Goal: Transaction & Acquisition: Download file/media

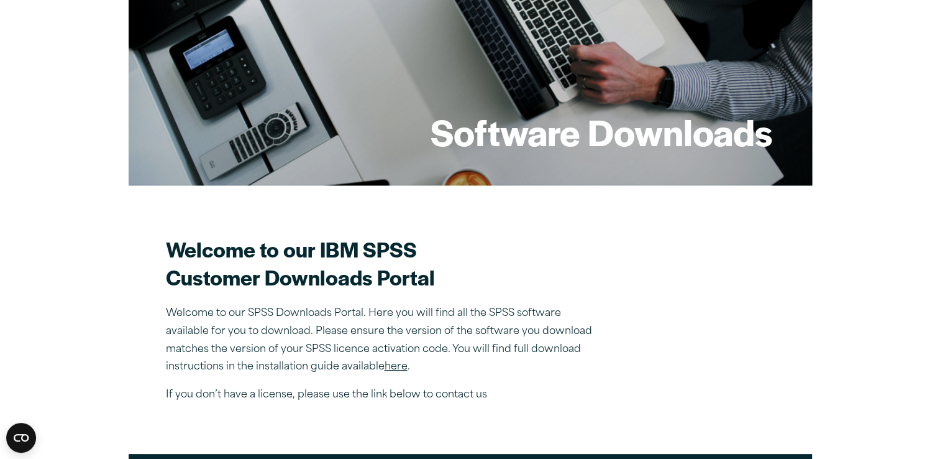
scroll to position [355, 0]
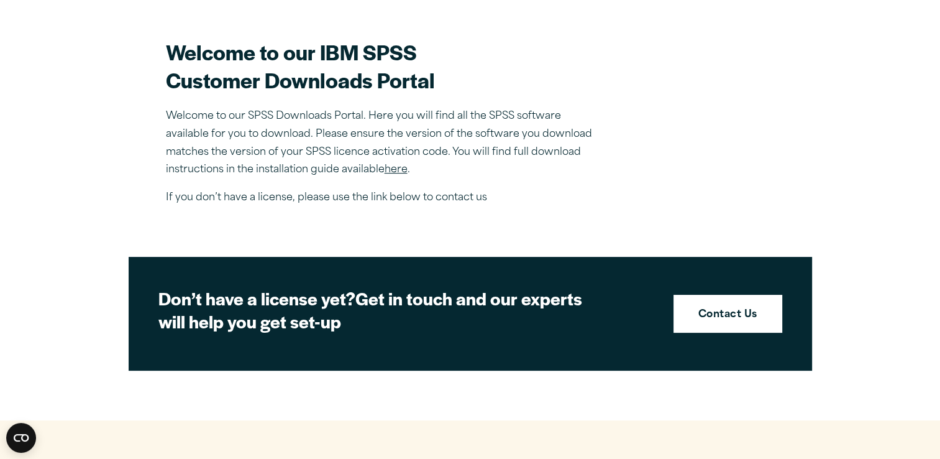
click at [396, 166] on link "here" at bounding box center [396, 170] width 23 height 10
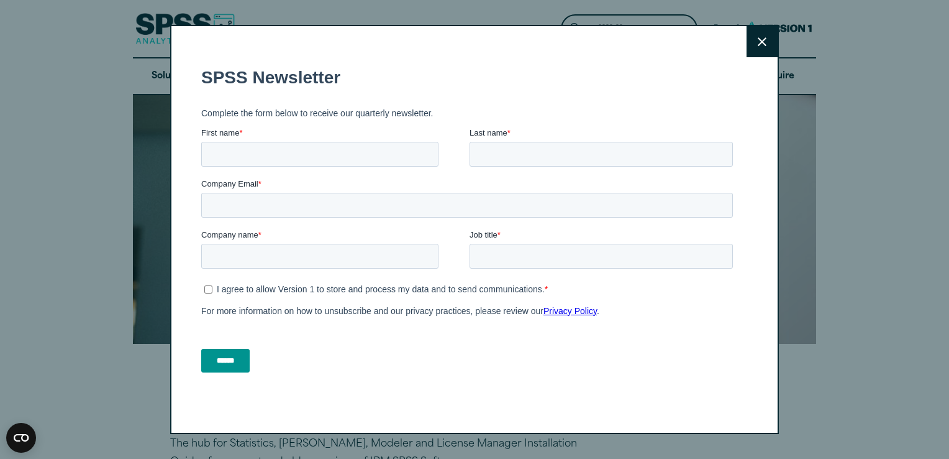
click at [752, 42] on button "Close" at bounding box center [762, 41] width 31 height 31
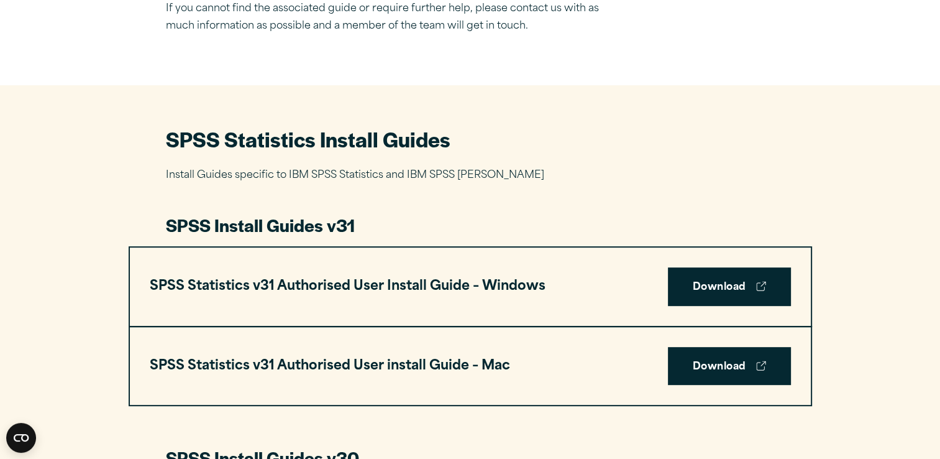
scroll to position [499, 0]
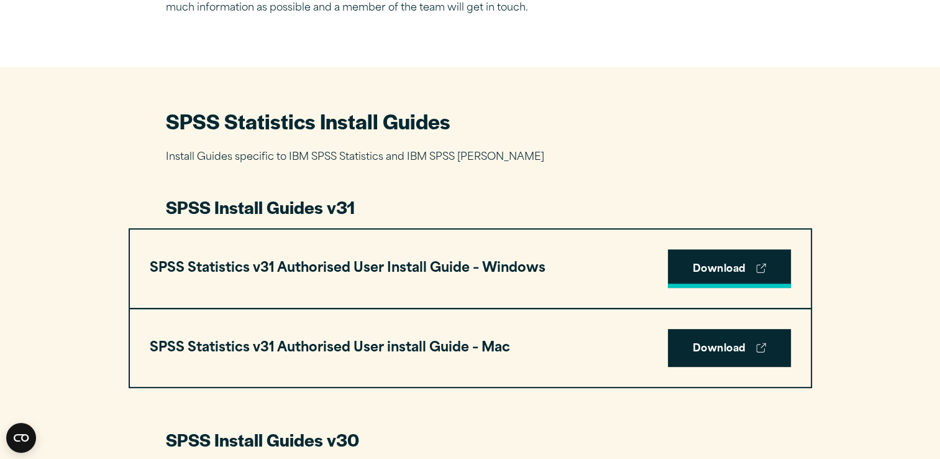
click at [703, 262] on link "Download" at bounding box center [729, 268] width 123 height 39
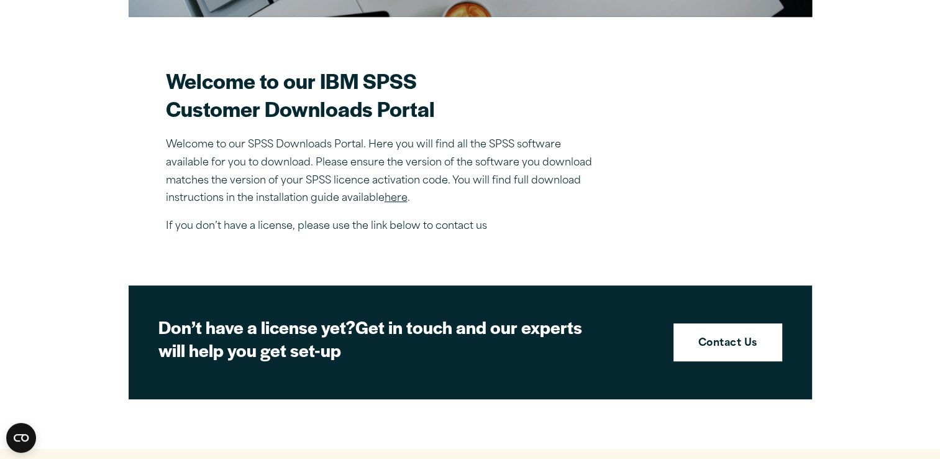
scroll to position [456, 0]
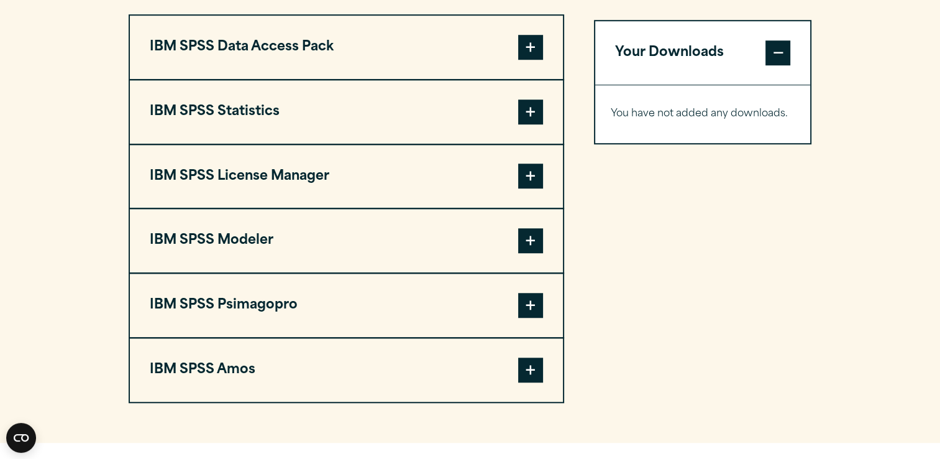
scroll to position [998, 0]
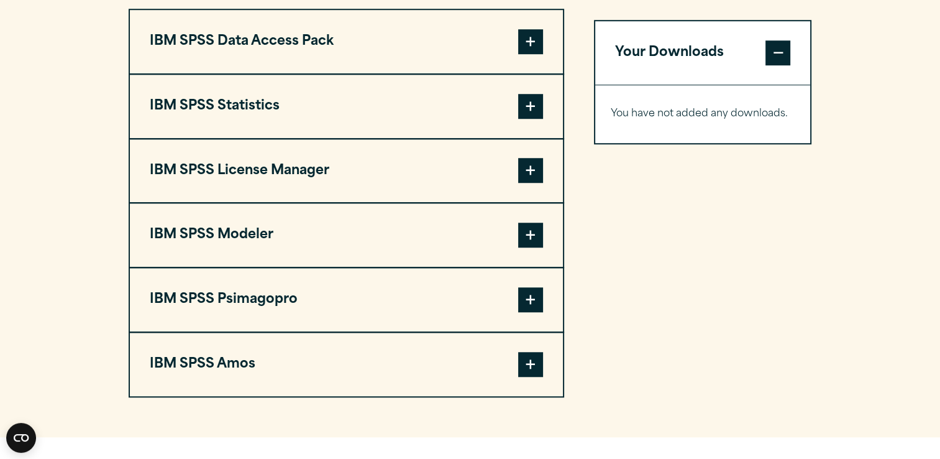
click at [539, 110] on span at bounding box center [530, 106] width 25 height 25
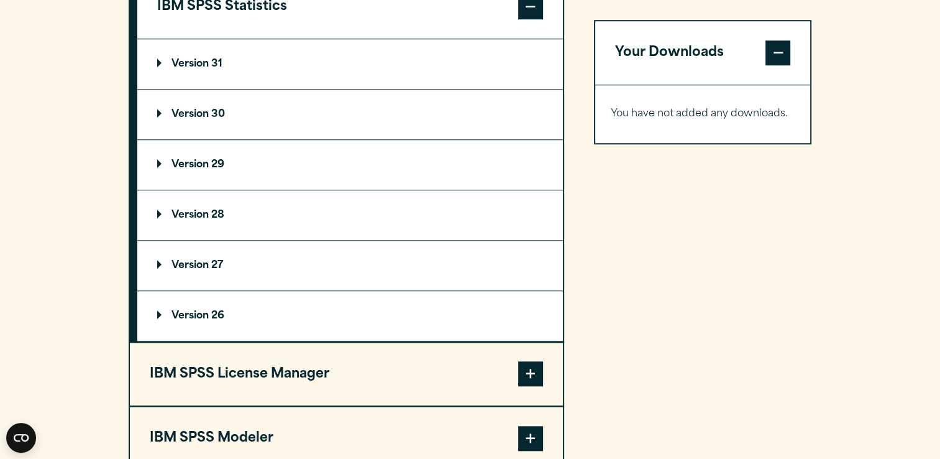
scroll to position [1100, 0]
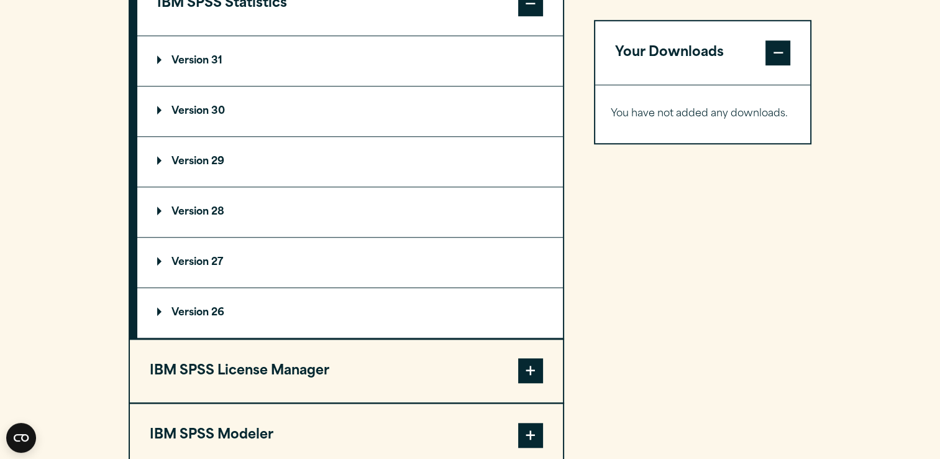
click at [162, 158] on p "Version 29" at bounding box center [190, 162] width 67 height 10
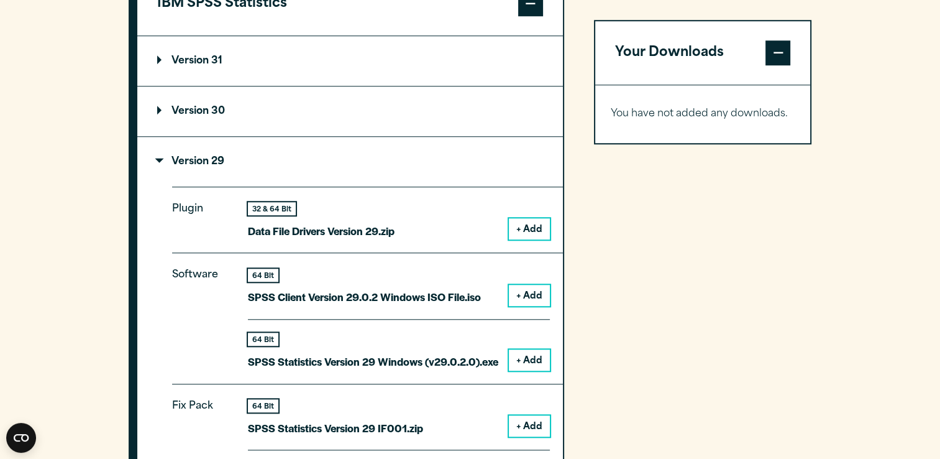
click at [528, 355] on button "+ Add" at bounding box center [529, 359] width 41 height 21
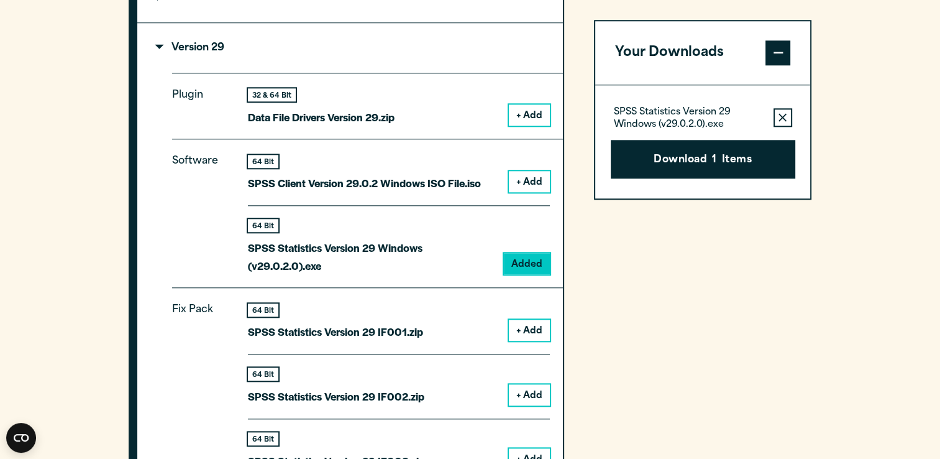
scroll to position [1245, 0]
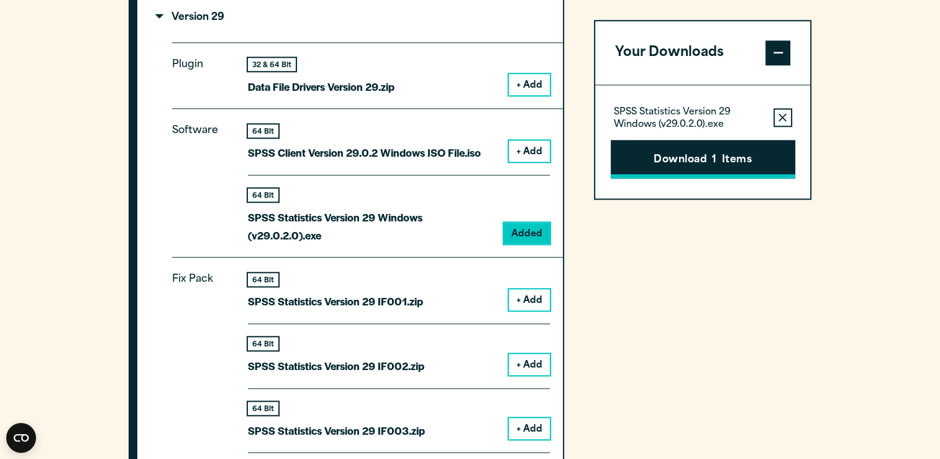
click at [651, 173] on button "Download 1 Items" at bounding box center [703, 159] width 185 height 39
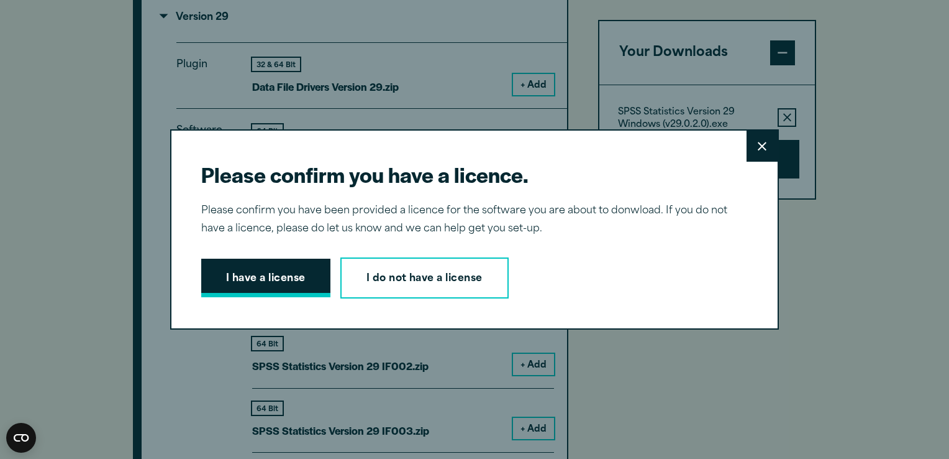
click at [291, 280] on button "I have a license" at bounding box center [265, 277] width 129 height 39
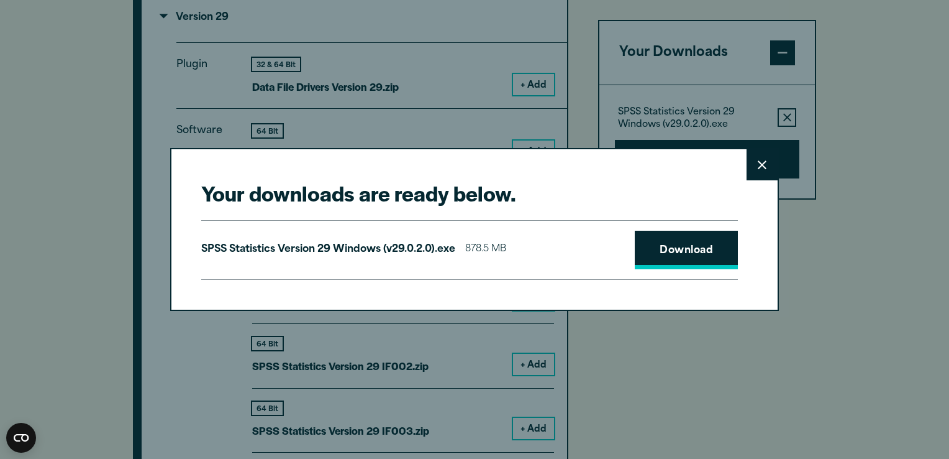
click at [693, 254] on link "Download" at bounding box center [686, 250] width 103 height 39
click at [664, 247] on link "Download" at bounding box center [686, 250] width 103 height 39
click at [758, 163] on icon at bounding box center [762, 164] width 9 height 9
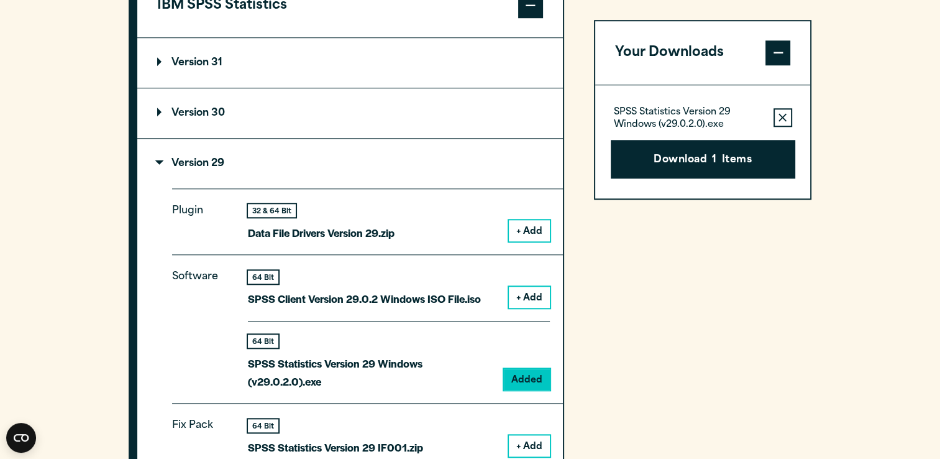
scroll to position [1094, 0]
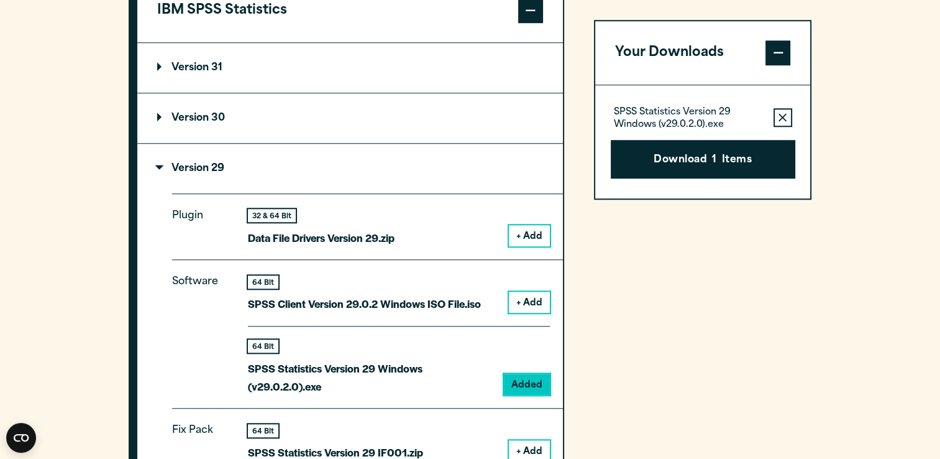
click at [159, 130] on summary "Version 30" at bounding box center [350, 118] width 426 height 50
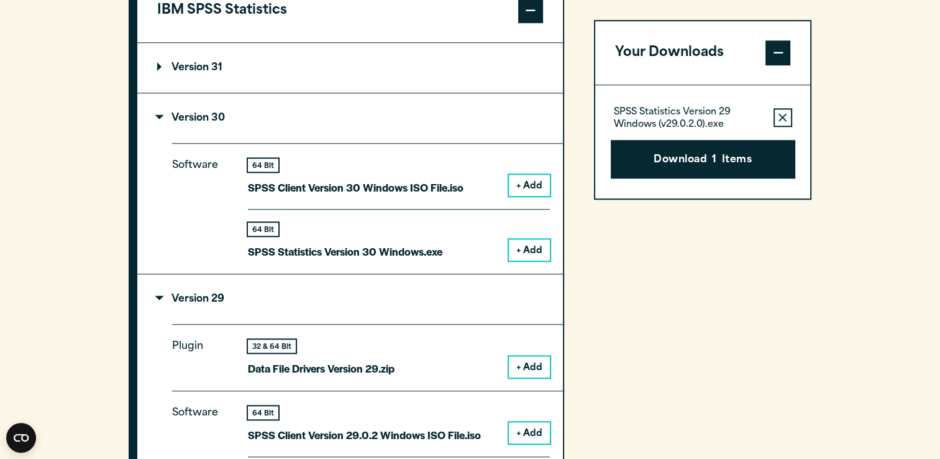
click at [524, 249] on button "+ Add" at bounding box center [529, 249] width 41 height 21
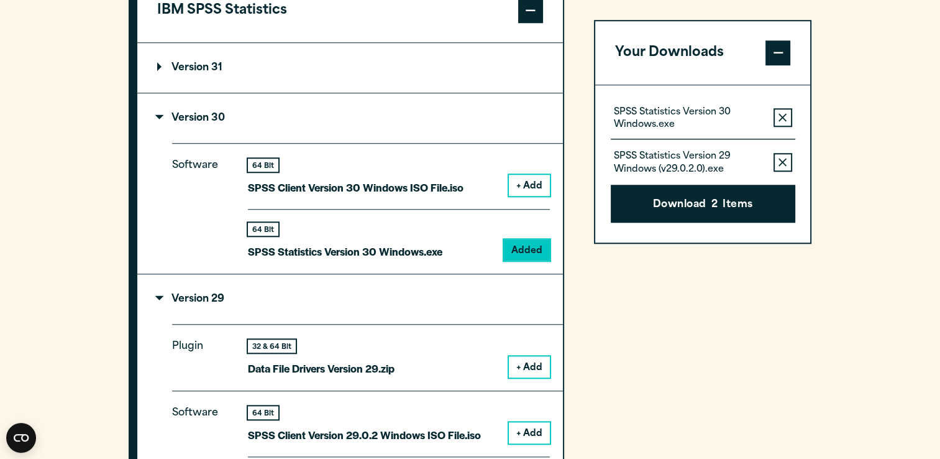
click at [784, 163] on icon "button" at bounding box center [783, 162] width 8 height 8
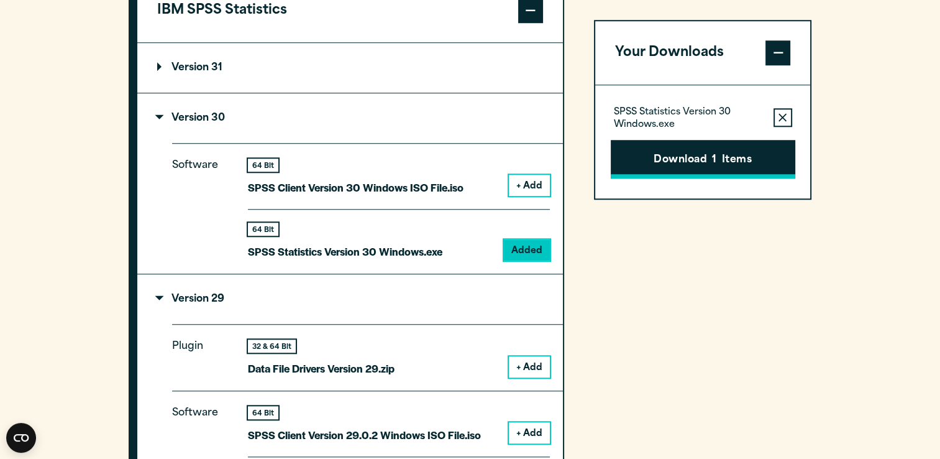
click at [712, 164] on span "1" at bounding box center [714, 160] width 4 height 16
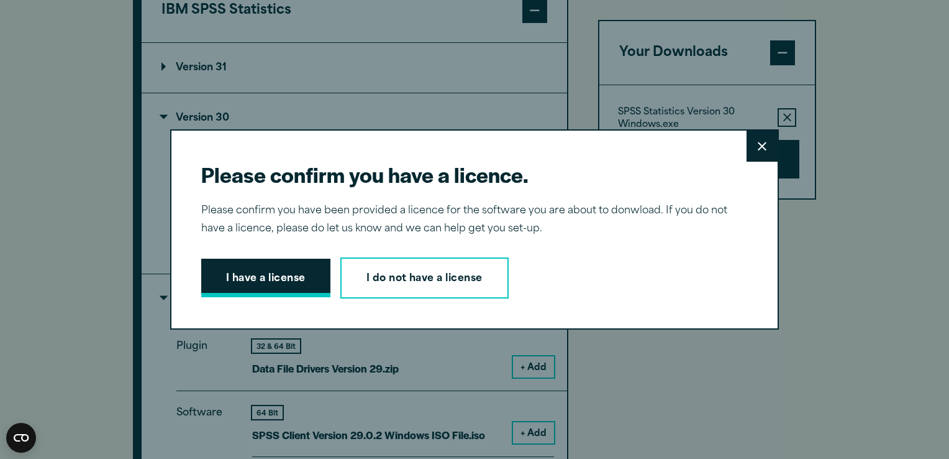
click at [266, 278] on button "I have a license" at bounding box center [265, 277] width 129 height 39
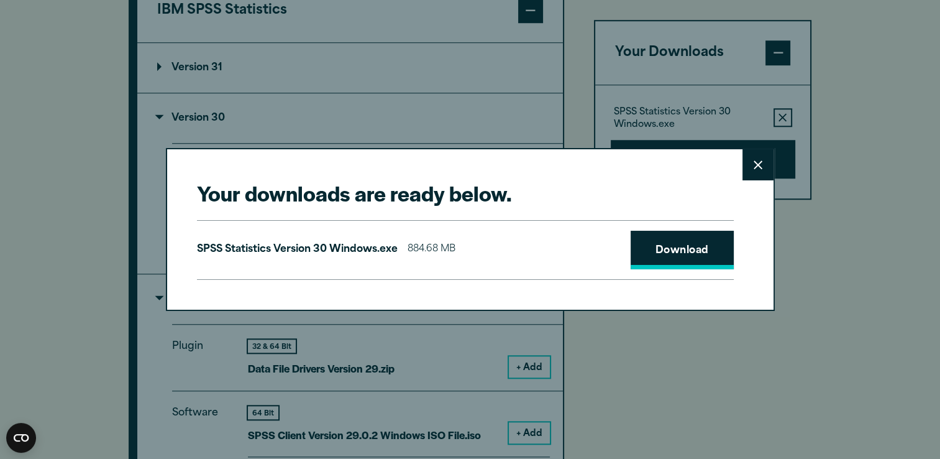
click at [700, 240] on link "Download" at bounding box center [682, 250] width 103 height 39
click at [754, 165] on icon at bounding box center [758, 164] width 9 height 9
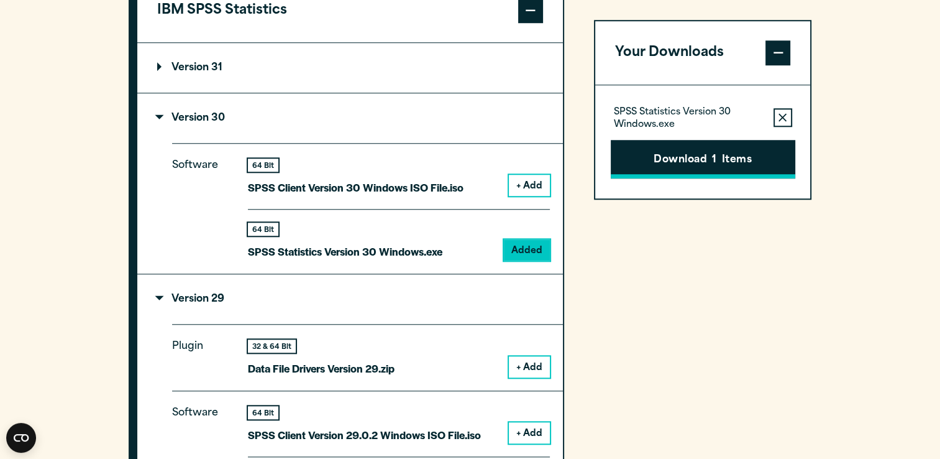
click at [676, 150] on button "Download 1 Items" at bounding box center [703, 159] width 185 height 39
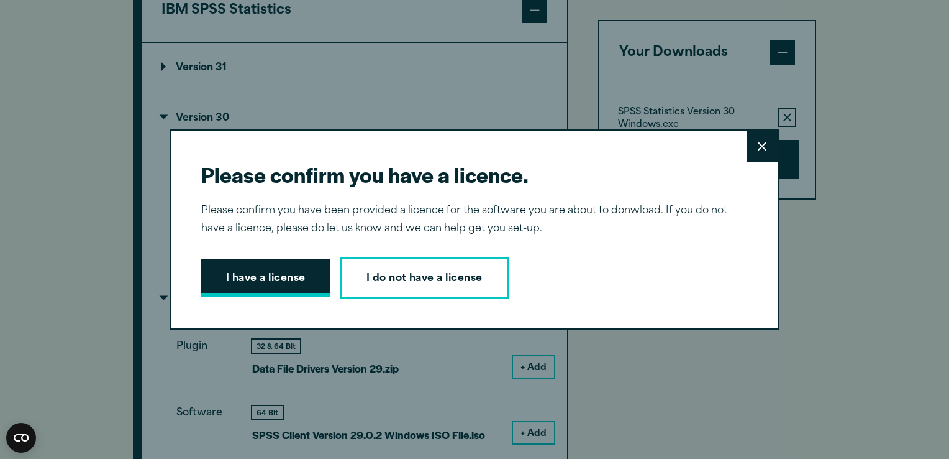
click at [290, 270] on button "I have a license" at bounding box center [265, 277] width 129 height 39
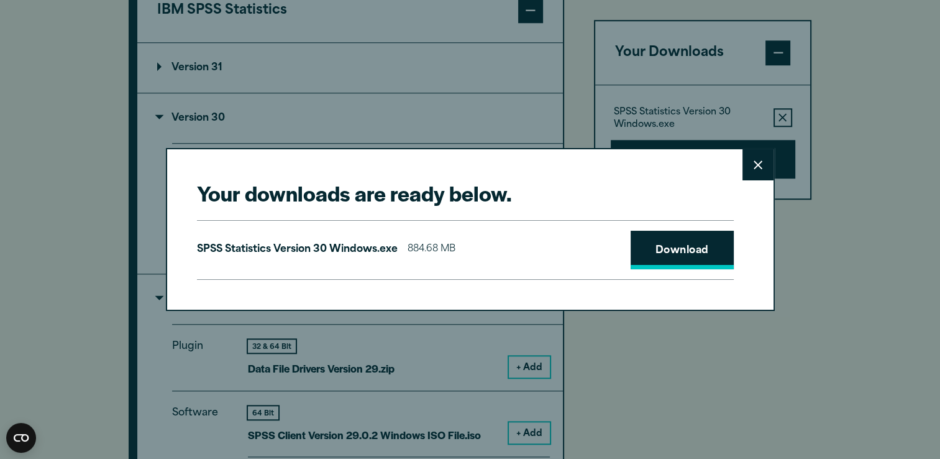
click at [674, 242] on link "Download" at bounding box center [682, 250] width 103 height 39
click at [882, 141] on div "Your downloads are ready below. Close SPSS Statistics Version 30 Windows.exe 88…" at bounding box center [470, 229] width 940 height 459
